Goal: Find specific page/section: Find specific page/section

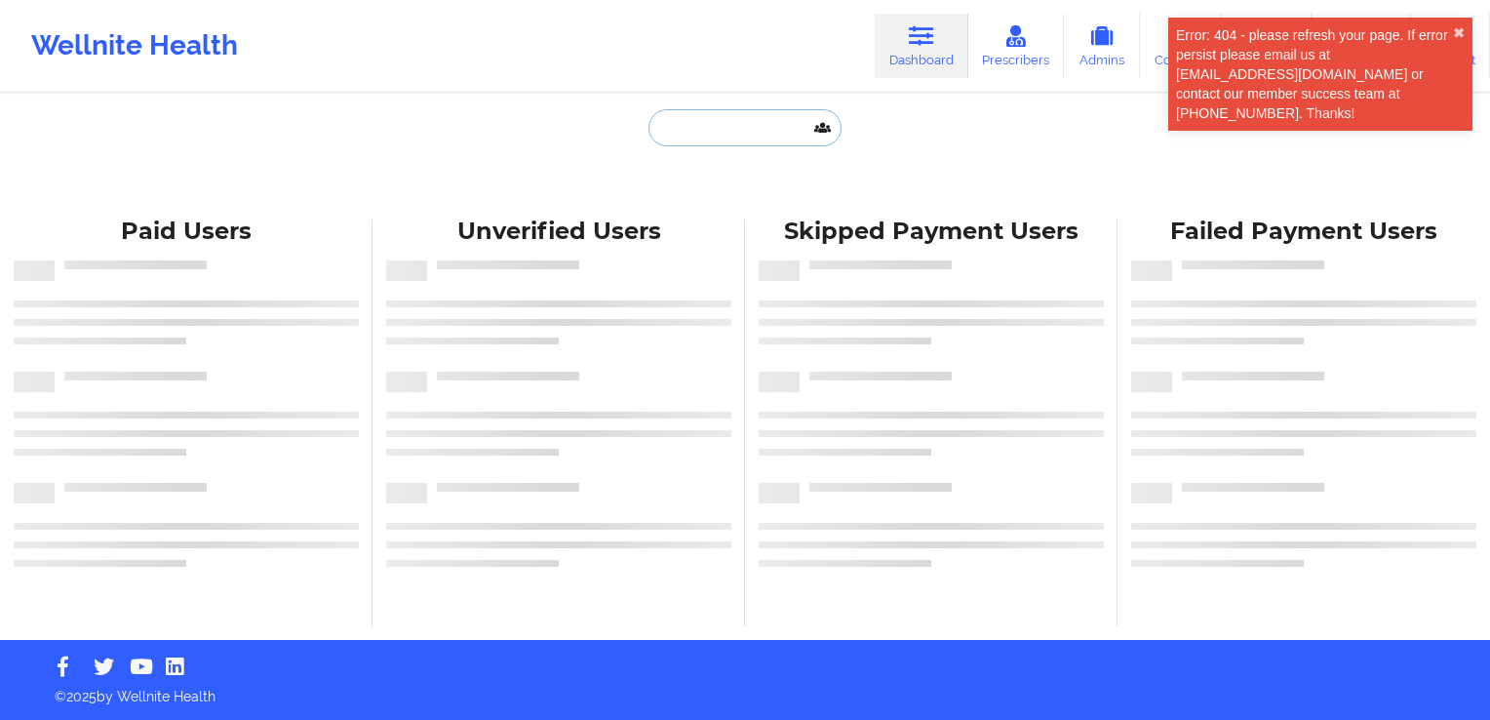
click at [732, 138] on input "text" at bounding box center [745, 127] width 193 height 37
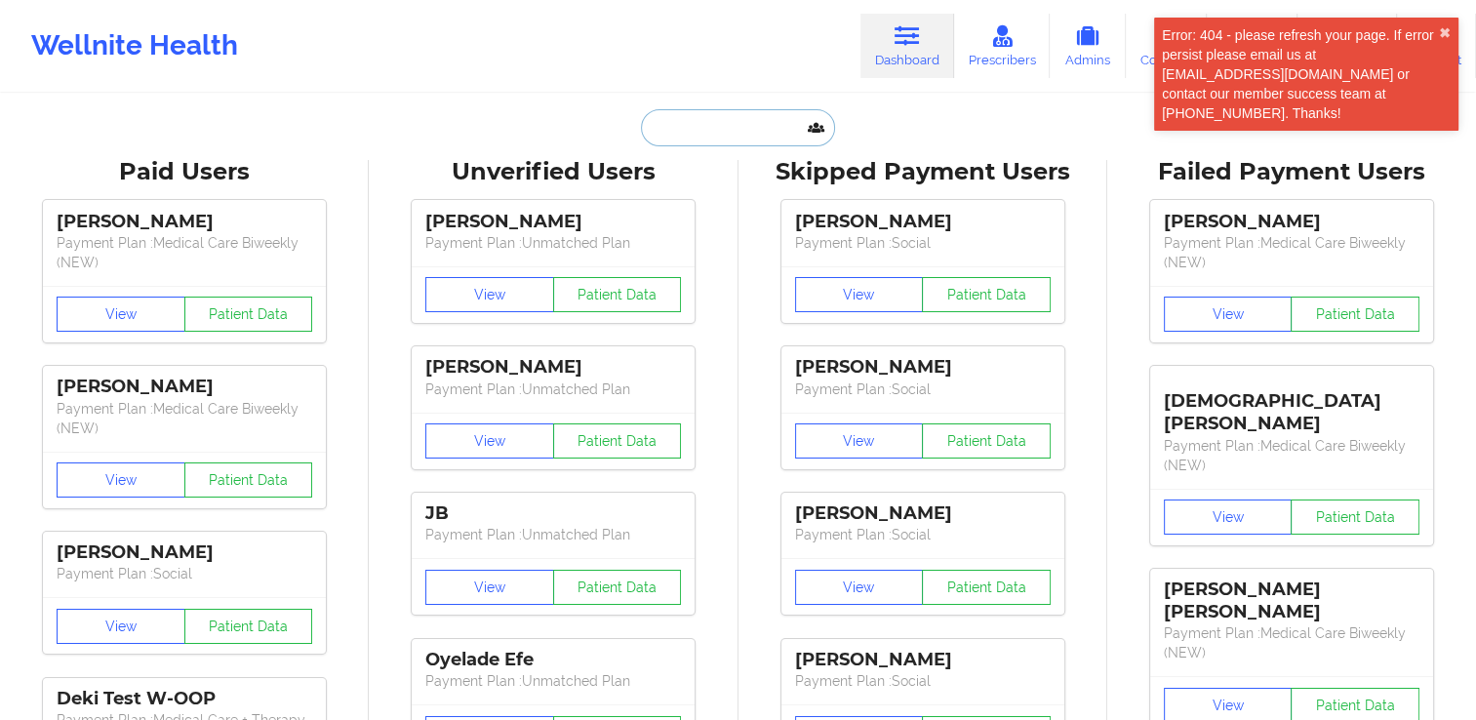
paste input "[EMAIL_ADDRESS][DOMAIN_NAME]"
type input "[EMAIL_ADDRESS][DOMAIN_NAME]"
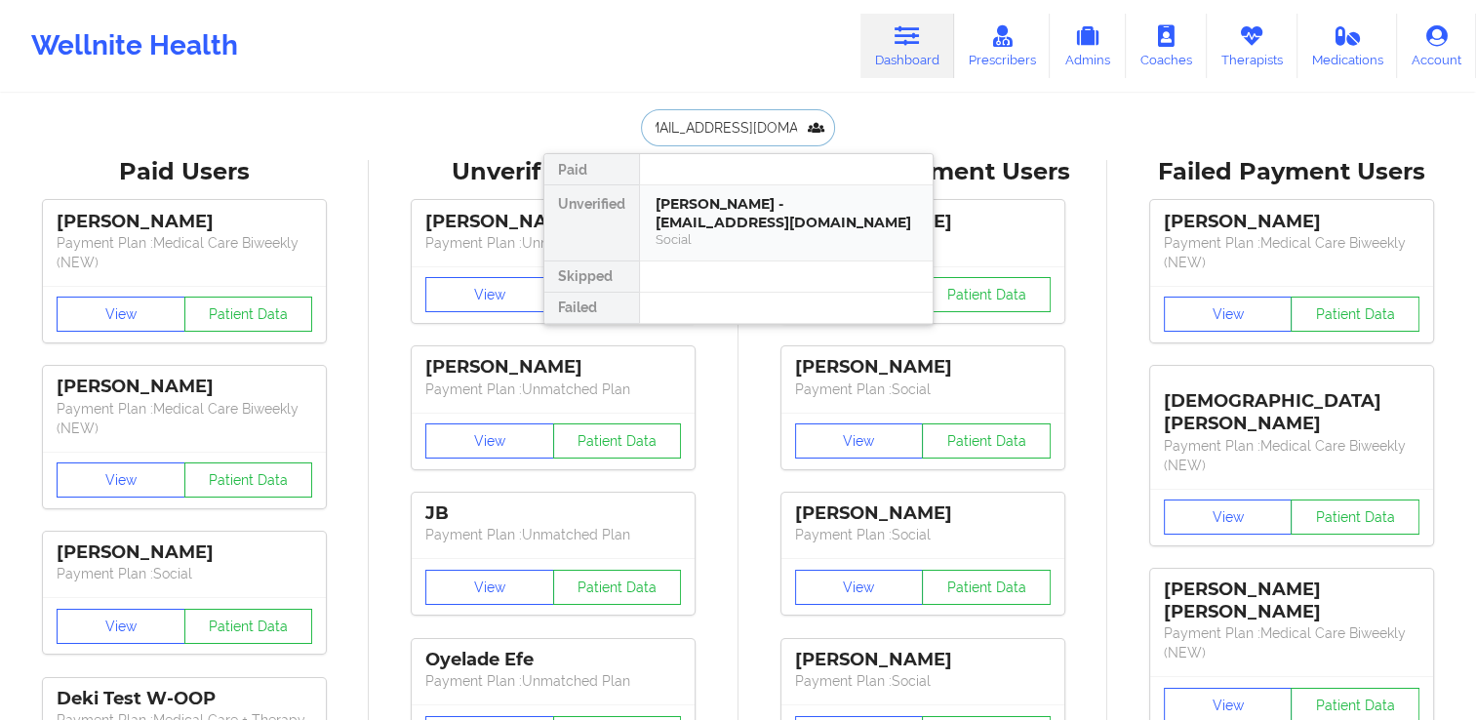
click at [750, 213] on div "[PERSON_NAME] - [EMAIL_ADDRESS][DOMAIN_NAME]" at bounding box center [785, 213] width 261 height 36
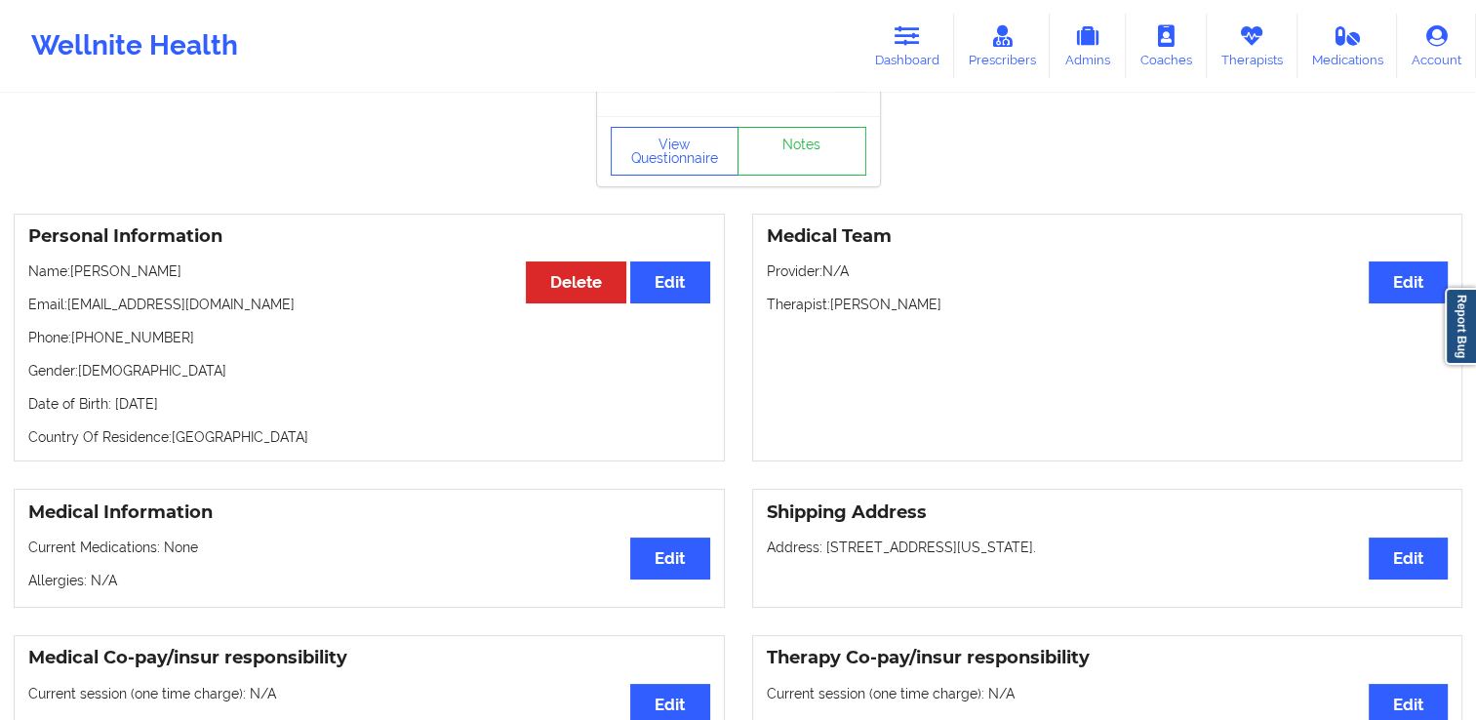
scroll to position [1, 0]
